Goal: Information Seeking & Learning: Learn about a topic

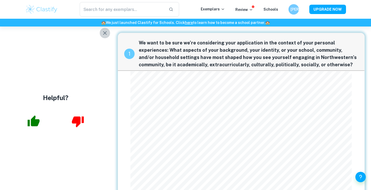
click at [107, 37] on button "button" at bounding box center [105, 33] width 10 height 10
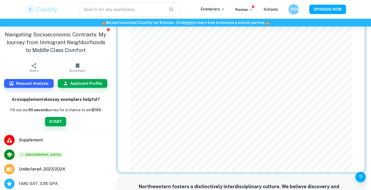
scroll to position [101, 0]
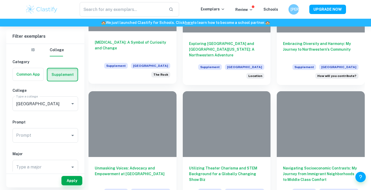
scroll to position [558, 0]
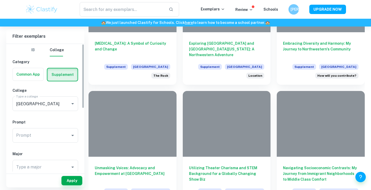
click at [52, 69] on label "button" at bounding box center [62, 75] width 30 height 13
click at [0, 0] on input "radio" at bounding box center [0, 0] width 0 height 0
click at [58, 76] on label "button" at bounding box center [62, 75] width 30 height 13
click at [0, 0] on input "radio" at bounding box center [0, 0] width 0 height 0
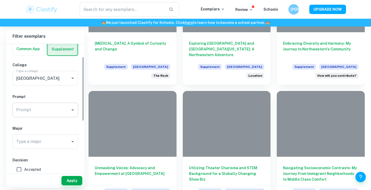
click at [39, 109] on input "Prompt" at bounding box center [41, 110] width 53 height 10
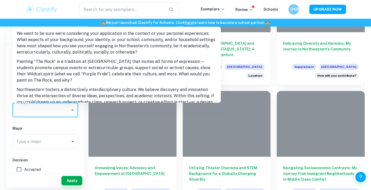
click at [37, 39] on li "We want to be sure we’re considering your application in the context of your pe…" at bounding box center [117, 43] width 208 height 28
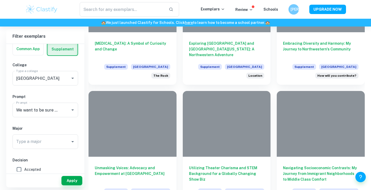
click at [68, 175] on div "Apply" at bounding box center [45, 181] width 78 height 14
click at [69, 180] on button "Apply" at bounding box center [71, 180] width 21 height 9
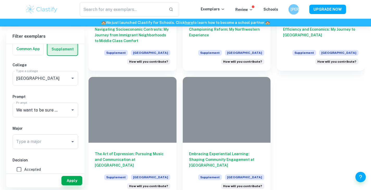
scroll to position [447, 0]
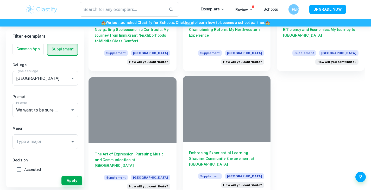
click at [214, 158] on h6 "Embracing Experiential Learning: Shaping Community Engagement at [GEOGRAPHIC_DA…" at bounding box center [227, 158] width 76 height 17
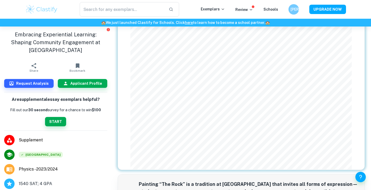
scroll to position [72, 0]
